Goal: Information Seeking & Learning: Learn about a topic

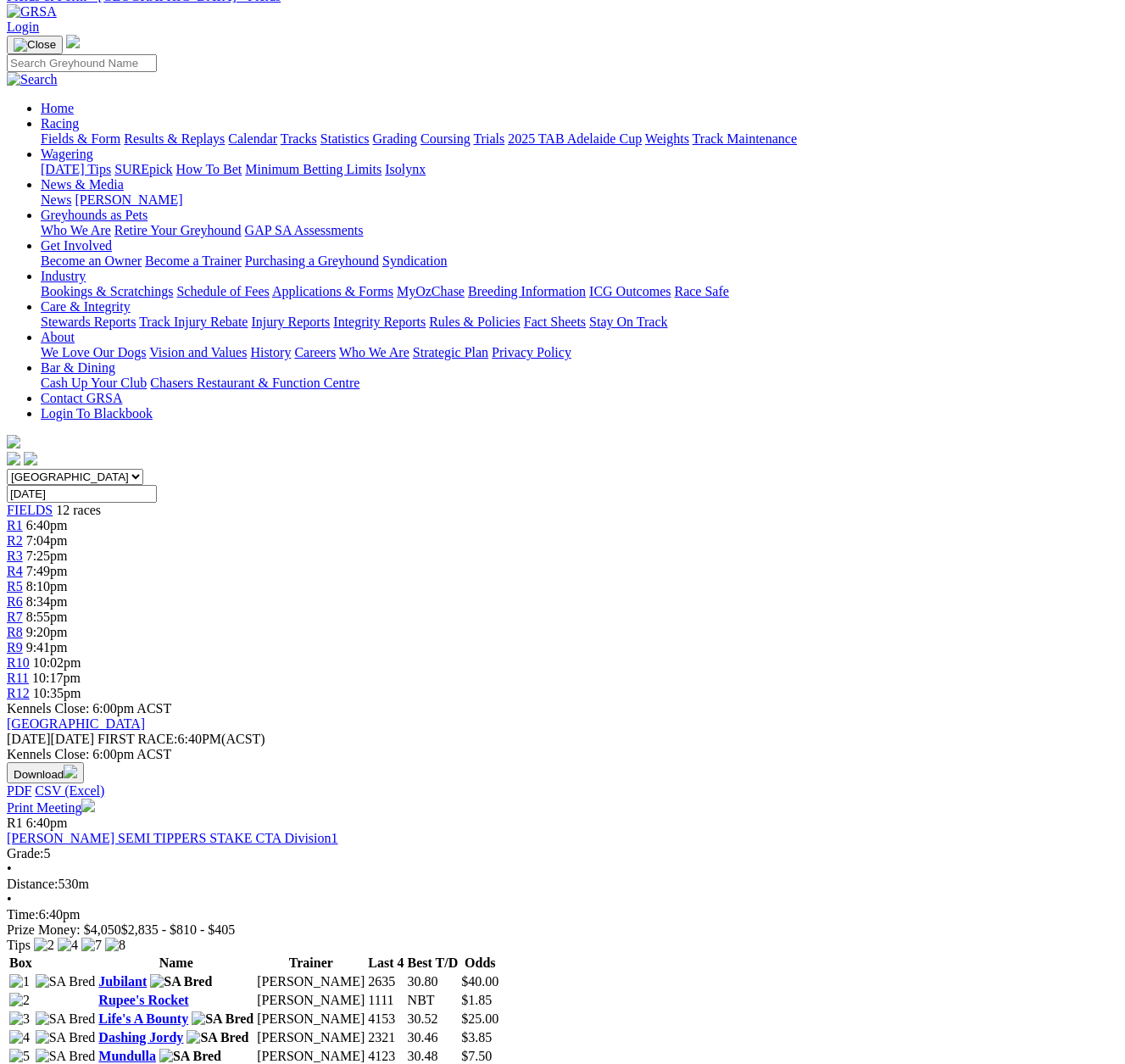
scroll to position [85, 0]
click at [23, 517] on span "R1" at bounding box center [14, 524] width 16 height 14
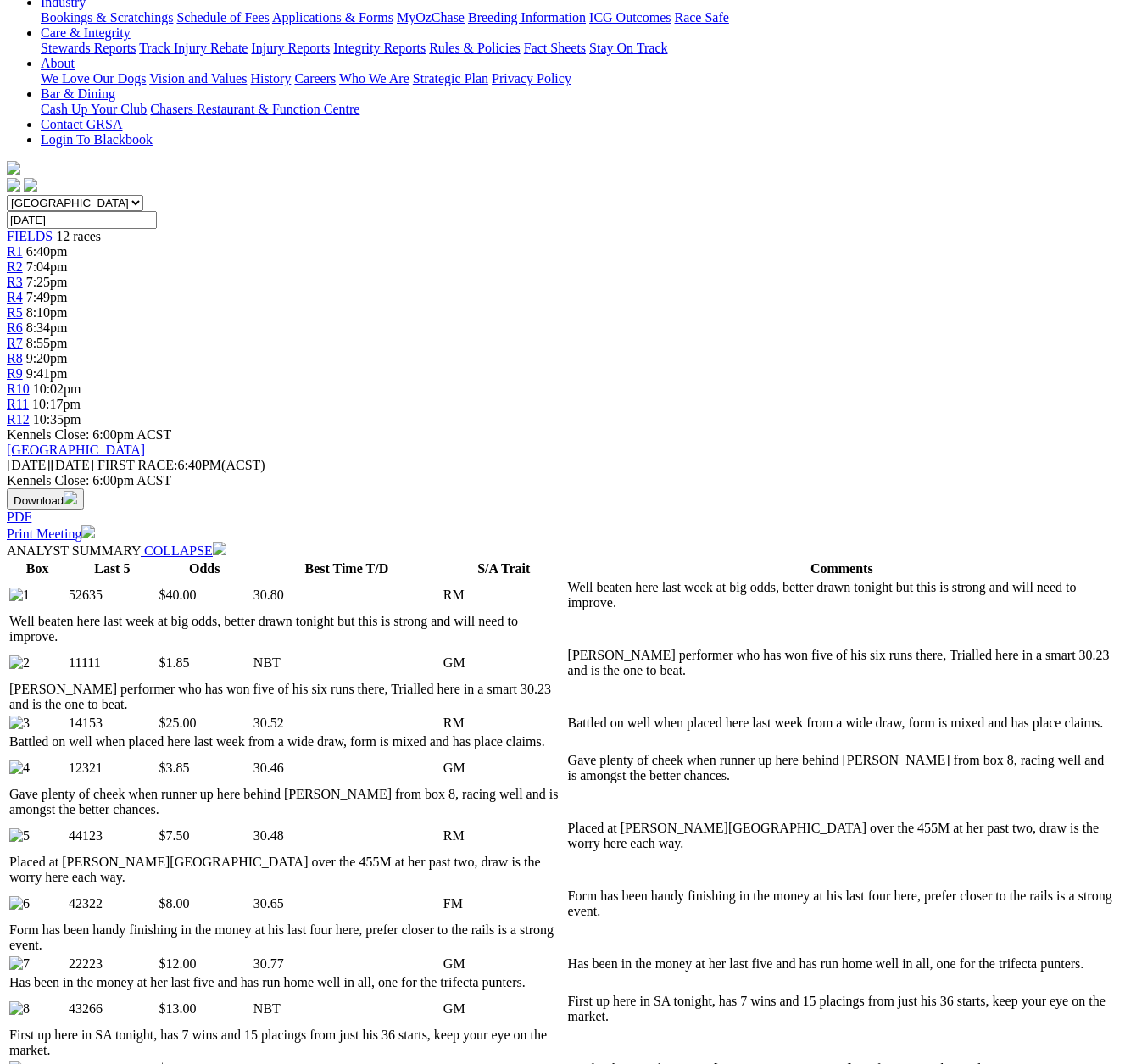
scroll to position [41, 0]
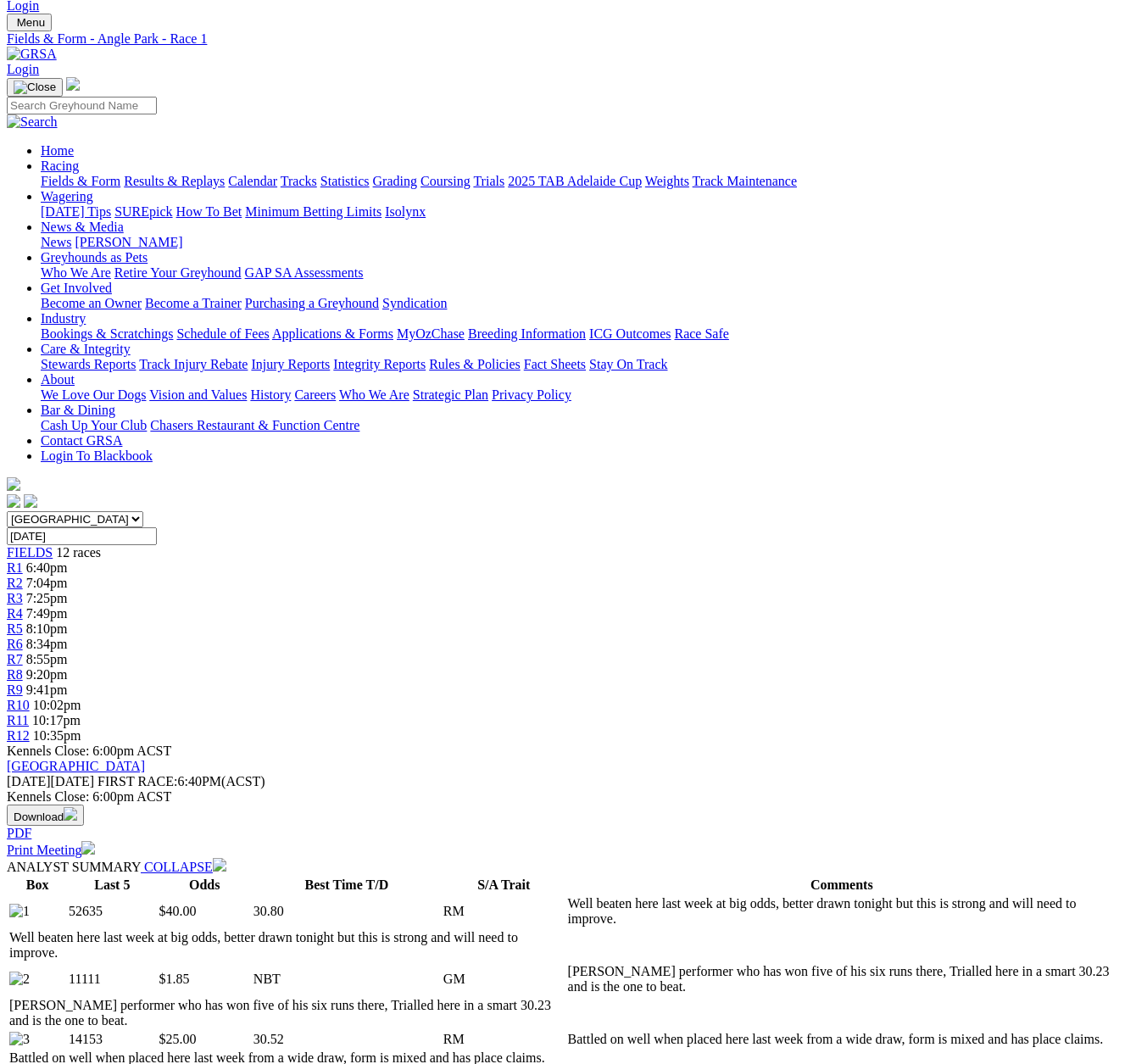
click at [23, 637] on span "R6" at bounding box center [14, 643] width 16 height 14
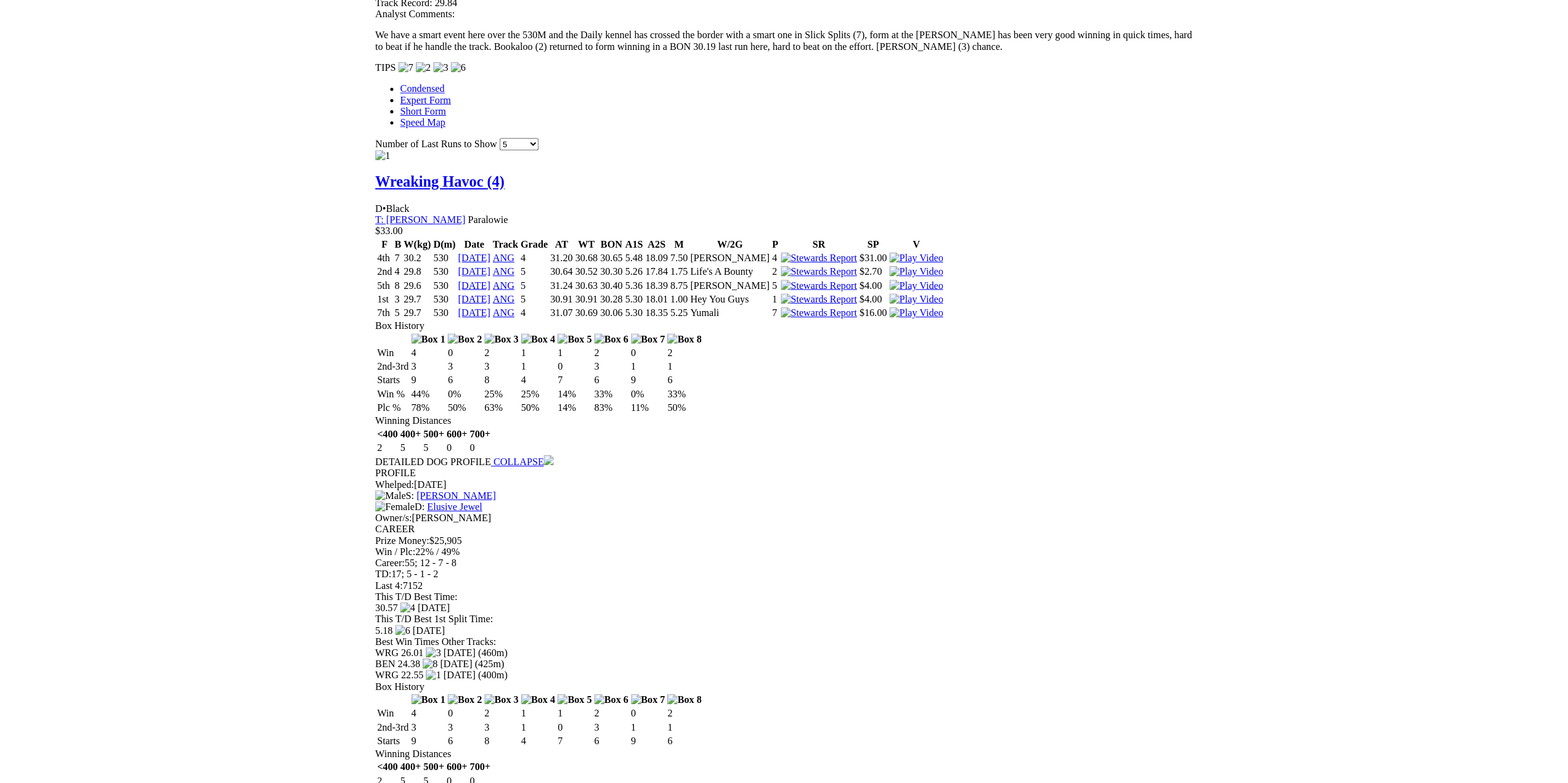
scroll to position [1233, 0]
